Goal: Information Seeking & Learning: Learn about a topic

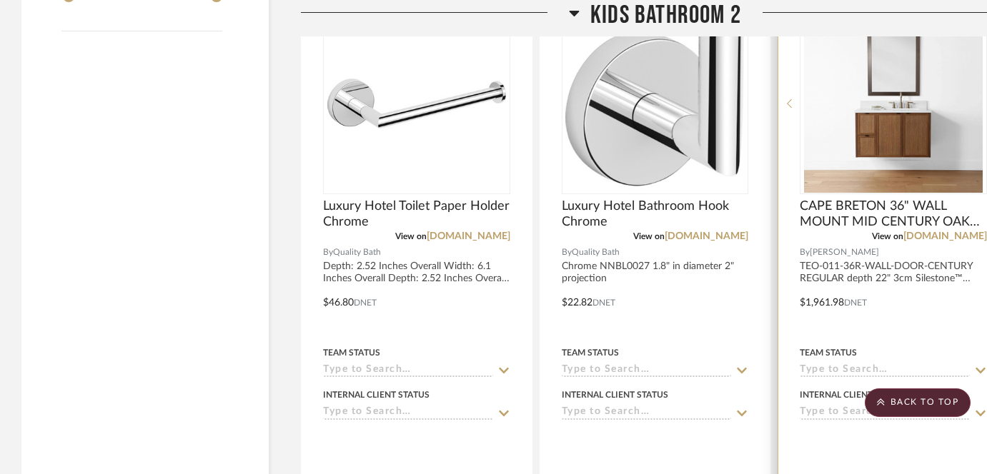
click at [908, 387] on div "Internal Client Status" at bounding box center [893, 403] width 187 height 34
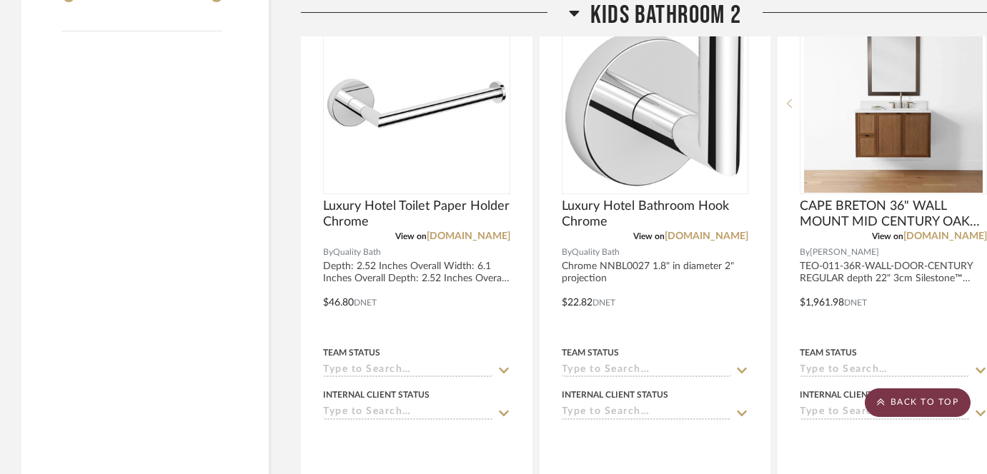
click at [902, 416] on scroll-to-top-button "BACK TO TOP" at bounding box center [918, 403] width 106 height 29
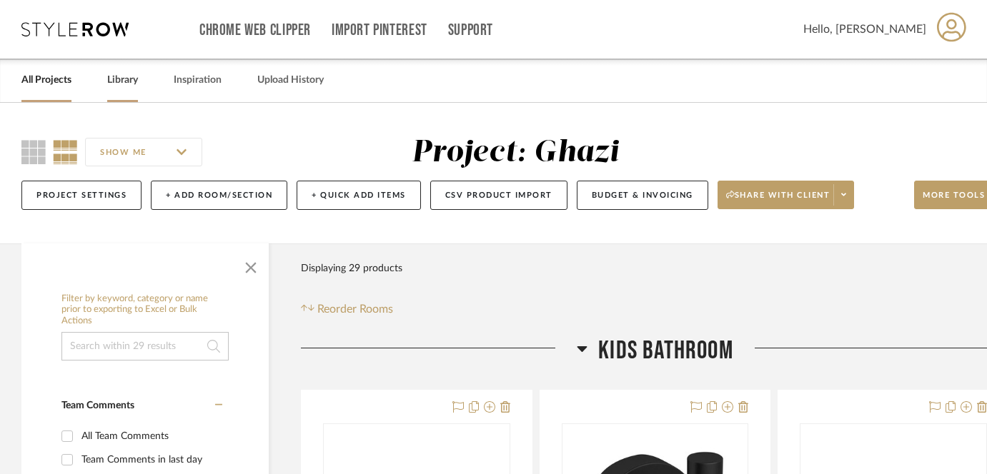
click at [119, 90] on div "Library" at bounding box center [122, 81] width 31 height 44
click at [121, 75] on link "Library" at bounding box center [122, 80] width 31 height 19
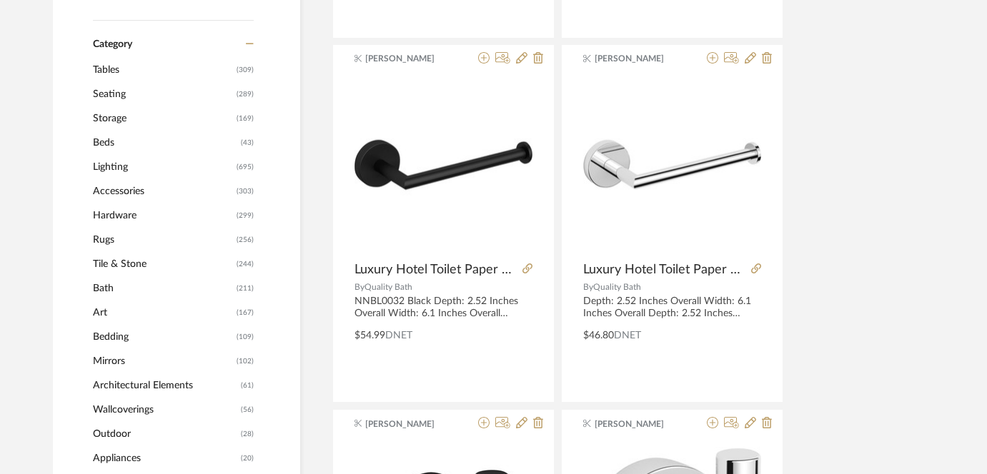
click at [146, 264] on span "Tile & Stone" at bounding box center [163, 264] width 140 height 24
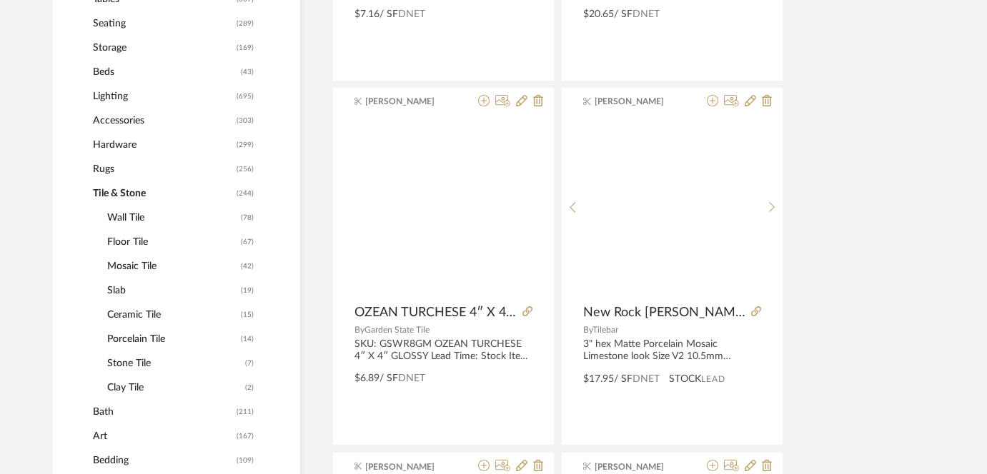
scroll to position [591, 0]
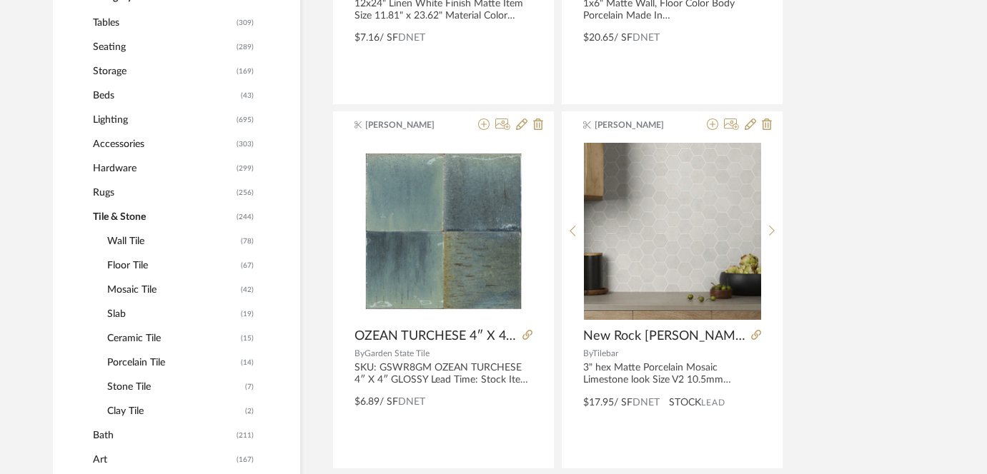
click at [138, 239] on span "Wall Tile" at bounding box center [172, 241] width 130 height 24
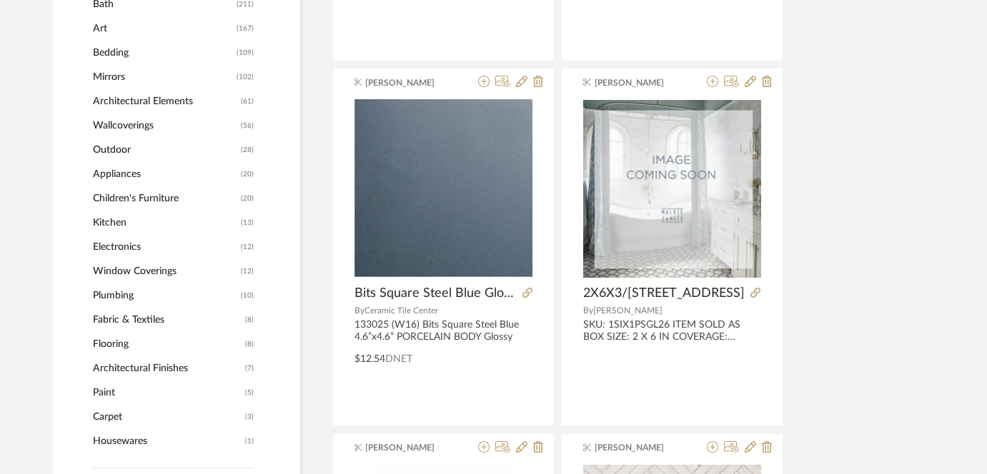
scroll to position [1090, 0]
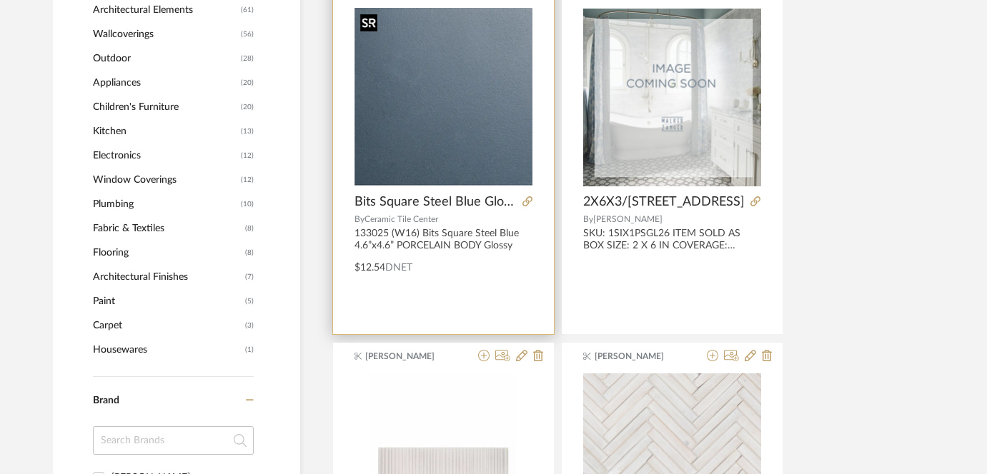
click at [0, 0] on img at bounding box center [0, 0] width 0 height 0
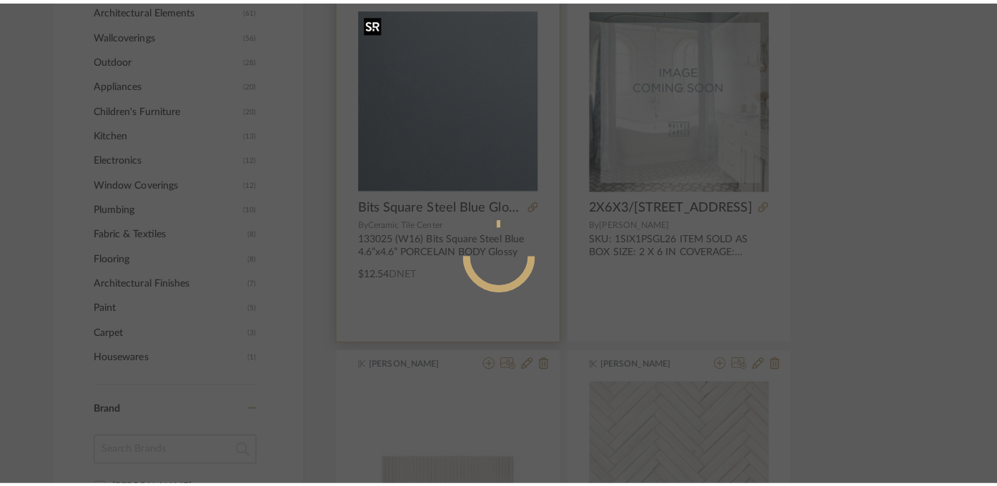
scroll to position [0, 0]
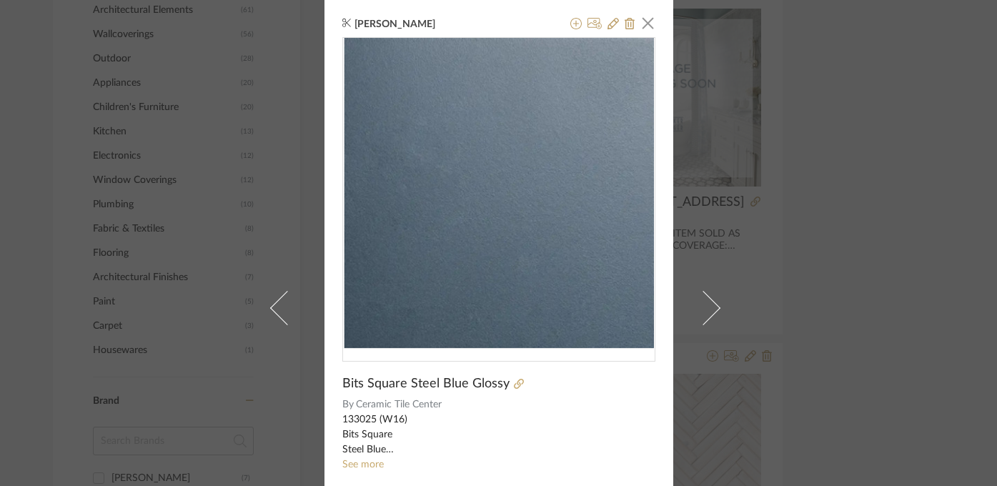
click at [234, 179] on div "[PERSON_NAME] × Bits Square Steel Blue Glossy By Ceramic Tile Center 133025 (W1…" at bounding box center [498, 243] width 997 height 486
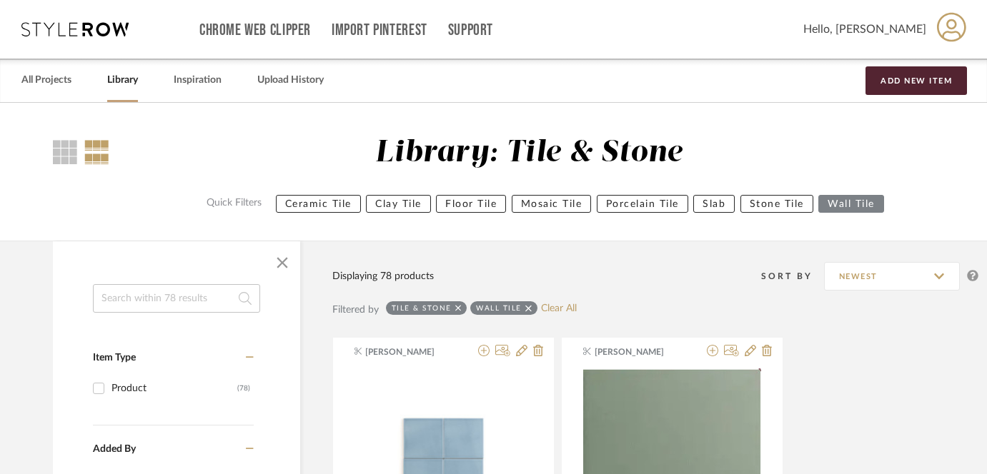
click at [139, 304] on input at bounding box center [176, 298] width 167 height 29
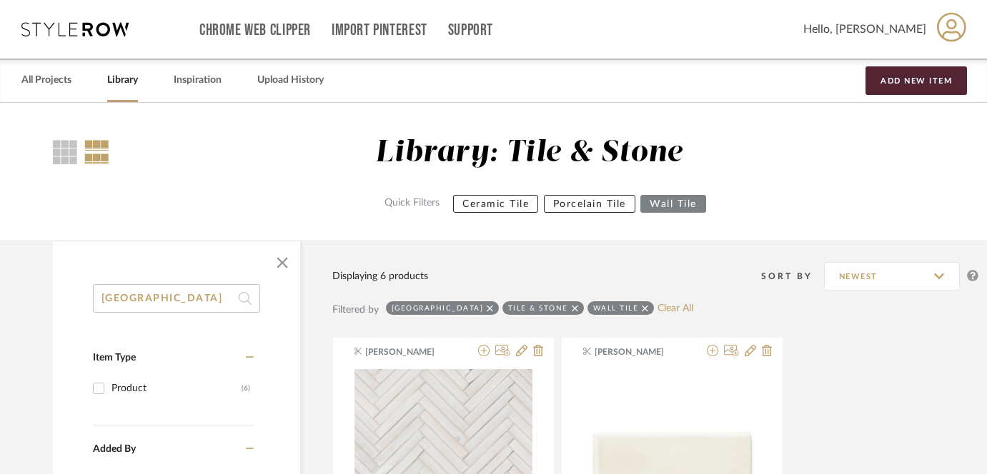
click at [135, 309] on input "[GEOGRAPHIC_DATA]" at bounding box center [176, 298] width 167 height 29
type input "midnight"
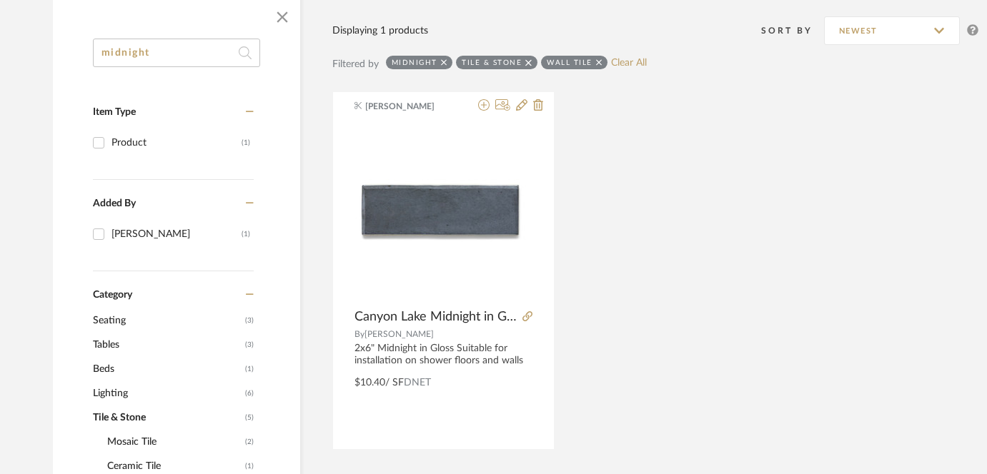
scroll to position [129, 0]
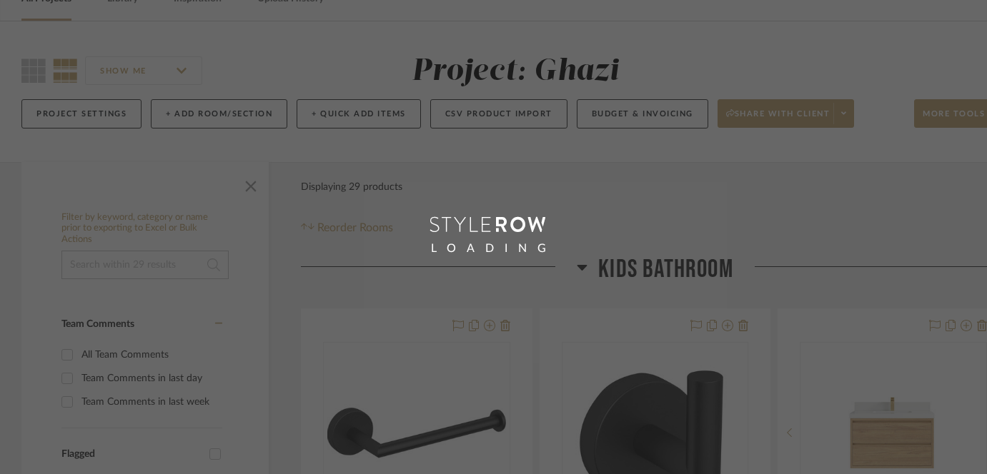
scroll to position [129, 0]
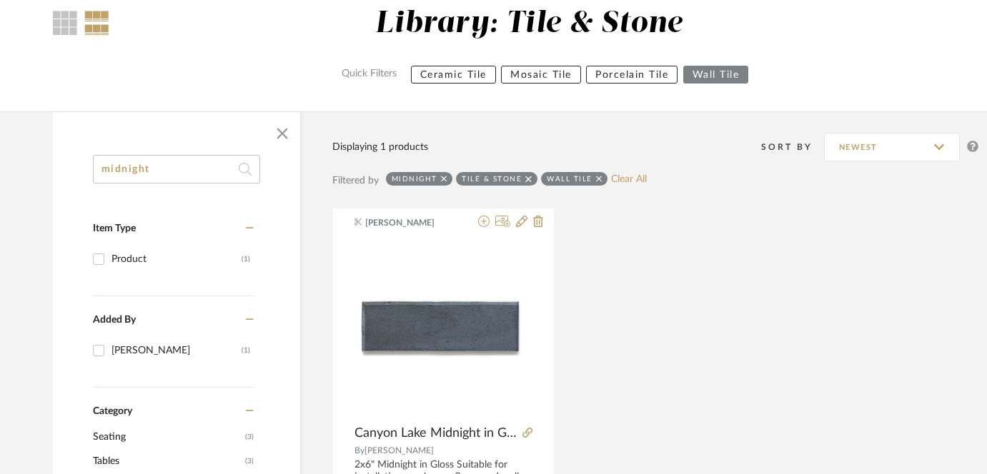
click at [132, 166] on input "midnight" at bounding box center [176, 169] width 167 height 29
type input "[GEOGRAPHIC_DATA]"
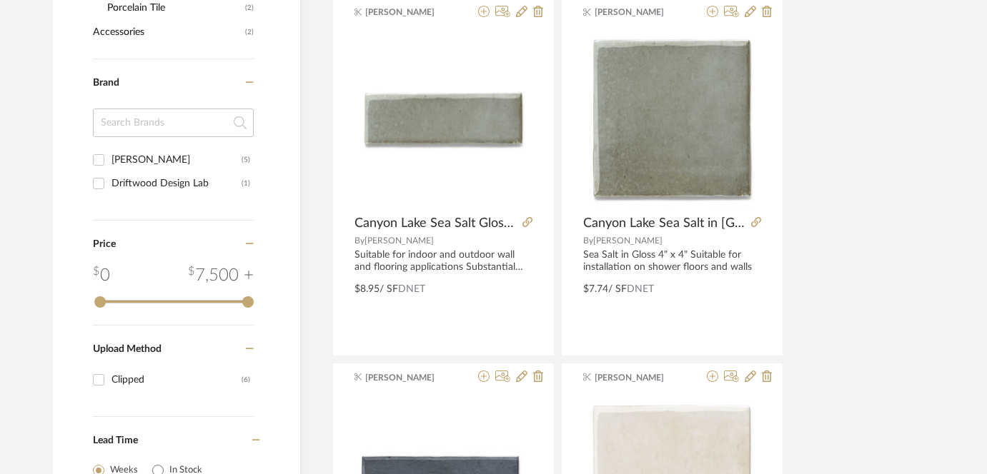
scroll to position [679, 0]
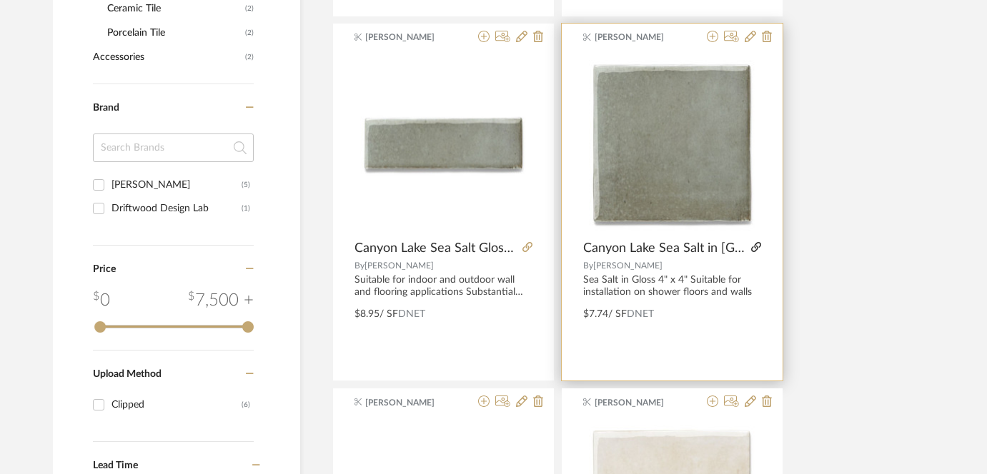
click at [755, 248] on icon at bounding box center [756, 247] width 10 height 10
click at [676, 174] on img "0" at bounding box center [672, 143] width 178 height 178
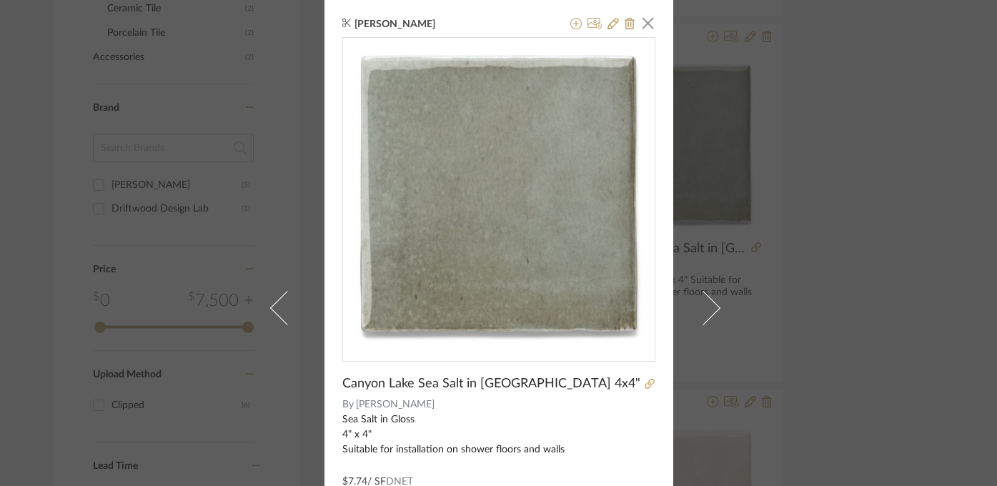
scroll to position [129, 0]
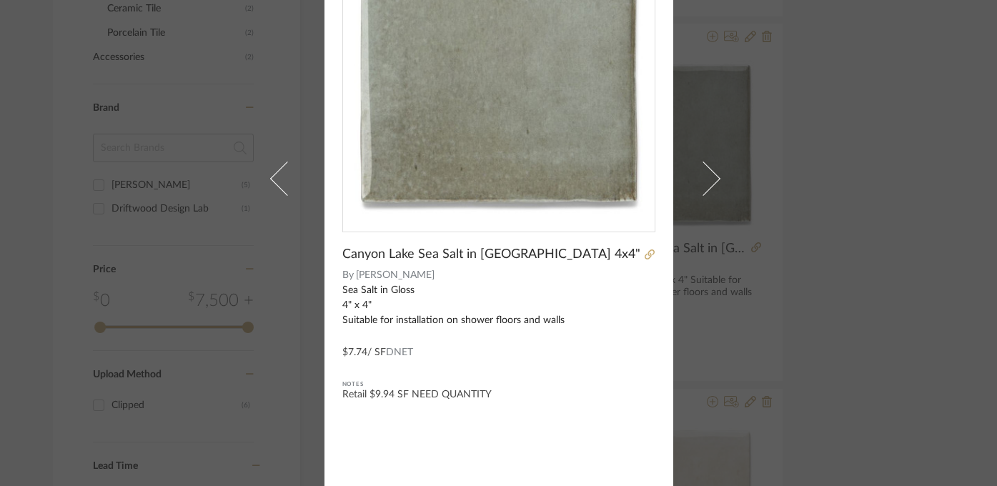
click at [871, 174] on div "[PERSON_NAME] × Canyon Lake Sea Salt in Gloss 4x4" By [PERSON_NAME] Sea Salt in…" at bounding box center [498, 243] width 997 height 486
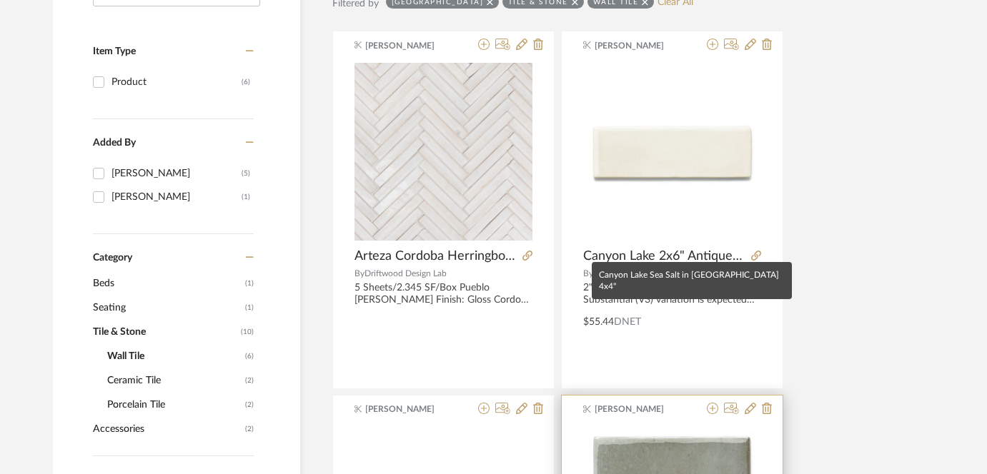
scroll to position [0, 0]
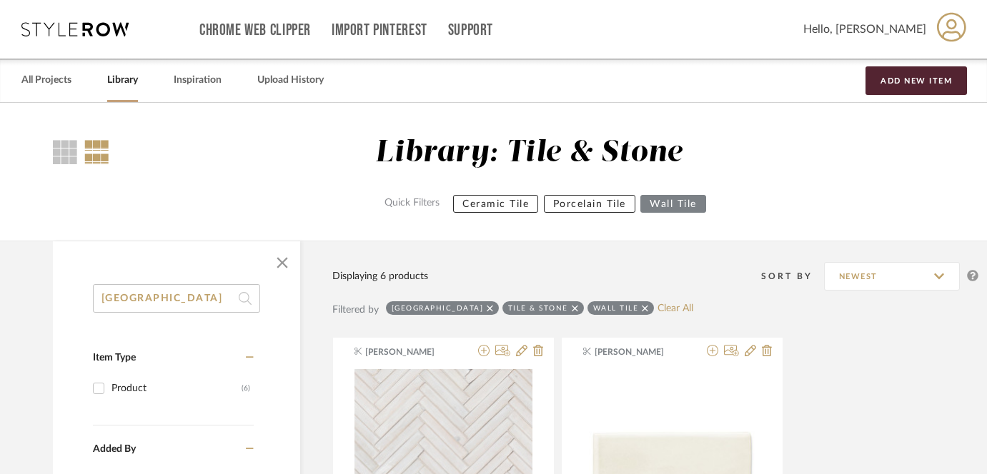
click at [134, 86] on link "Library" at bounding box center [122, 80] width 31 height 19
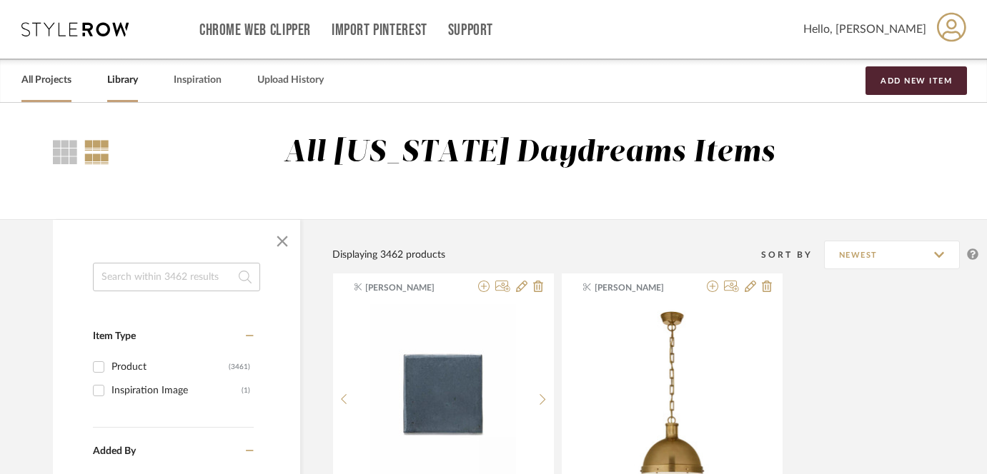
click at [37, 91] on div "All Projects" at bounding box center [46, 81] width 50 height 44
click at [39, 81] on link "All Projects" at bounding box center [46, 80] width 50 height 19
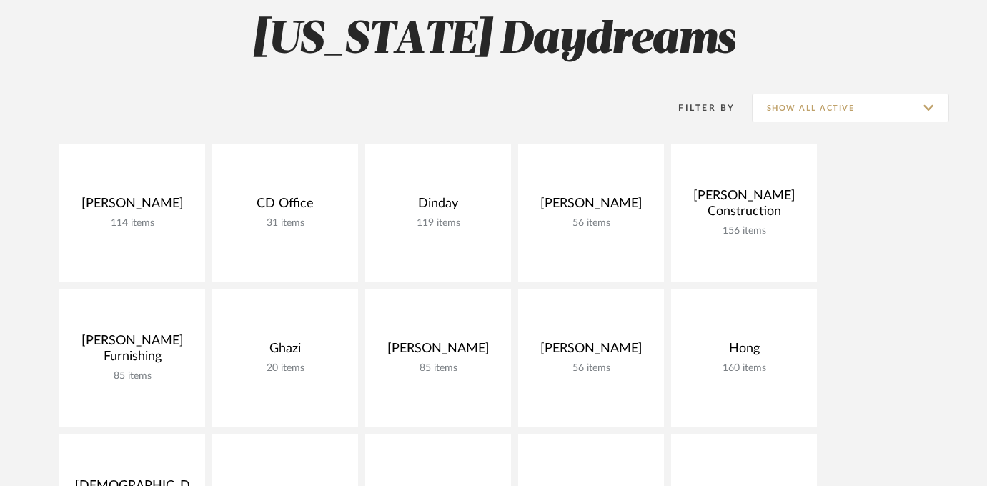
scroll to position [146, 0]
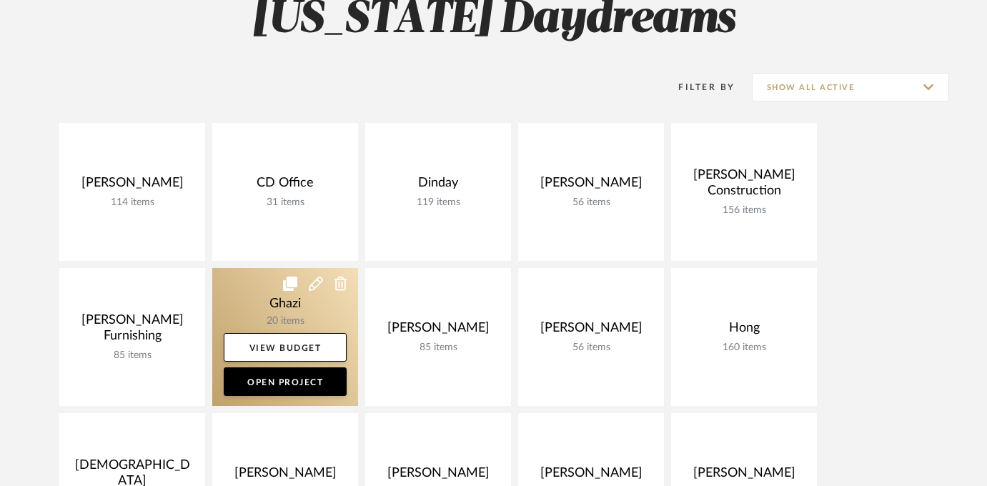
click at [275, 302] on link at bounding box center [285, 337] width 146 height 138
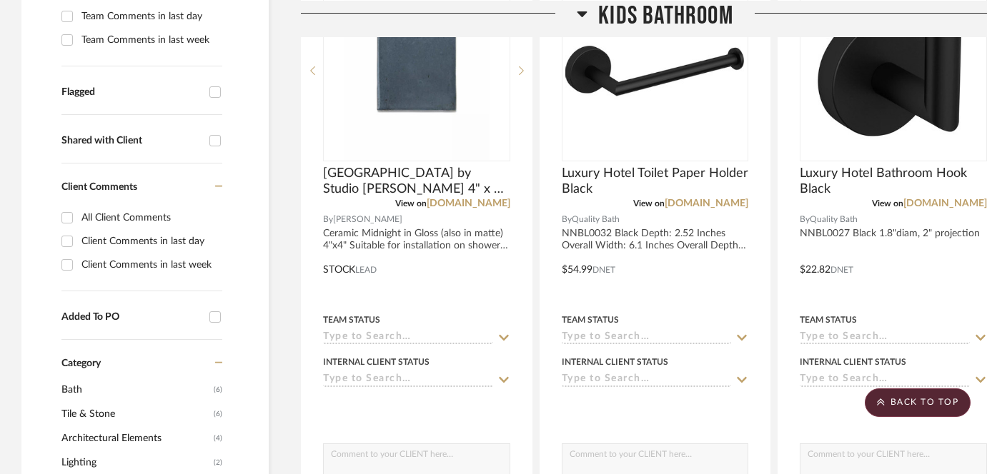
scroll to position [345, 0]
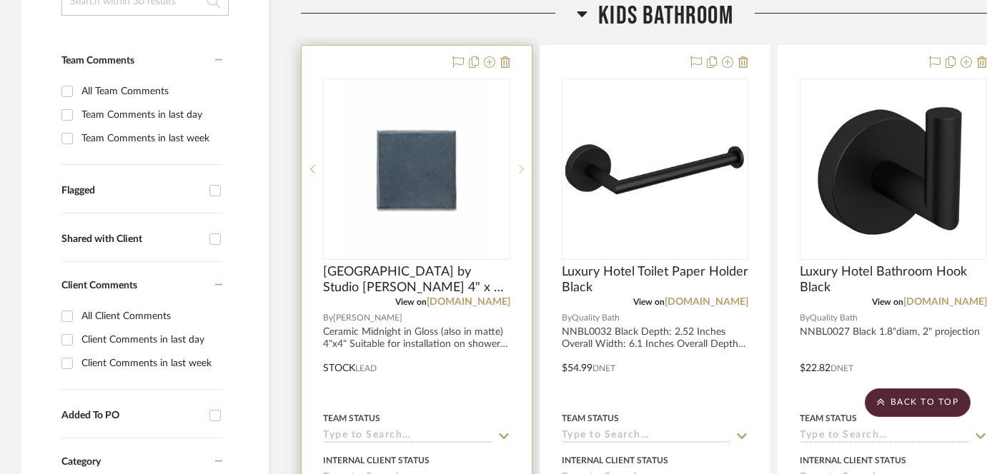
click at [524, 171] on sr-next-btn at bounding box center [520, 169] width 21 height 10
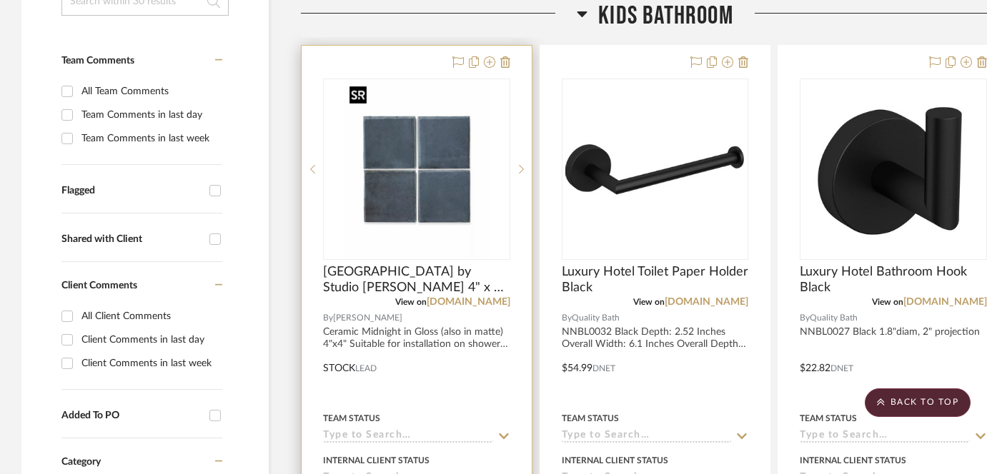
click at [393, 178] on img "1" at bounding box center [417, 169] width 146 height 179
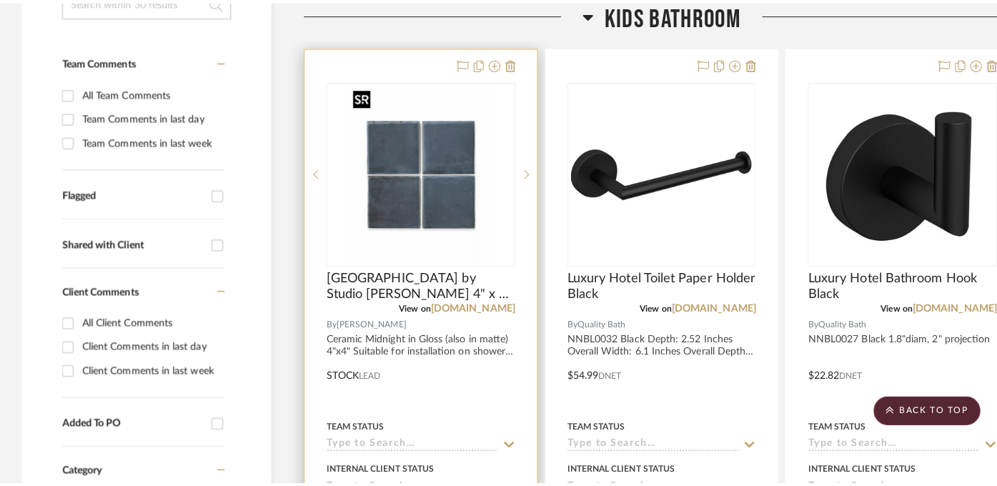
scroll to position [0, 0]
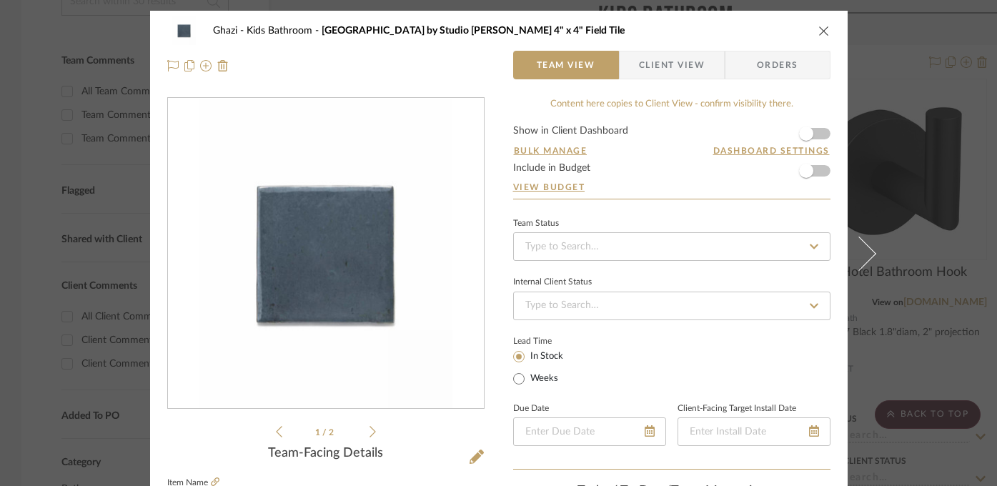
click at [369, 434] on icon at bounding box center [372, 431] width 6 height 13
